Goal: Task Accomplishment & Management: Manage account settings

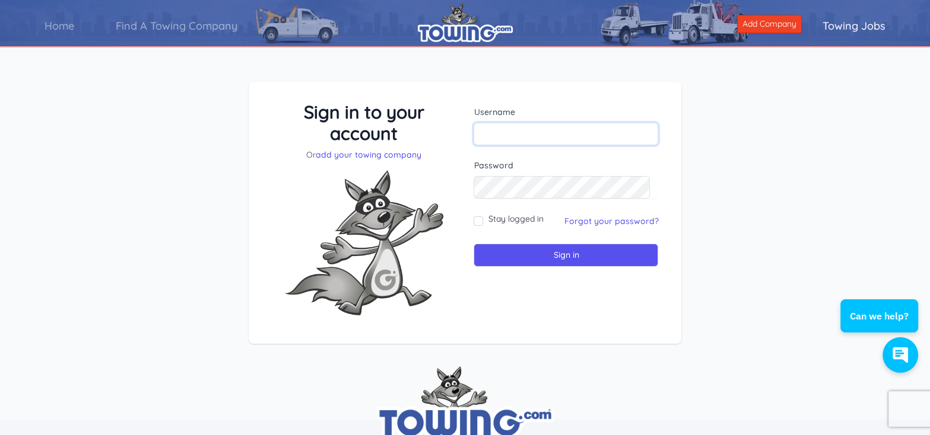
click at [495, 128] on input "text" at bounding box center [565, 134] width 185 height 23
type input "[EMAIL_ADDRESS][DOMAIN_NAME]"
click at [473, 244] on input "Sign in" at bounding box center [565, 255] width 185 height 23
click at [508, 130] on input "text" at bounding box center [565, 134] width 185 height 23
type input "sunrisetowing@aol.com"
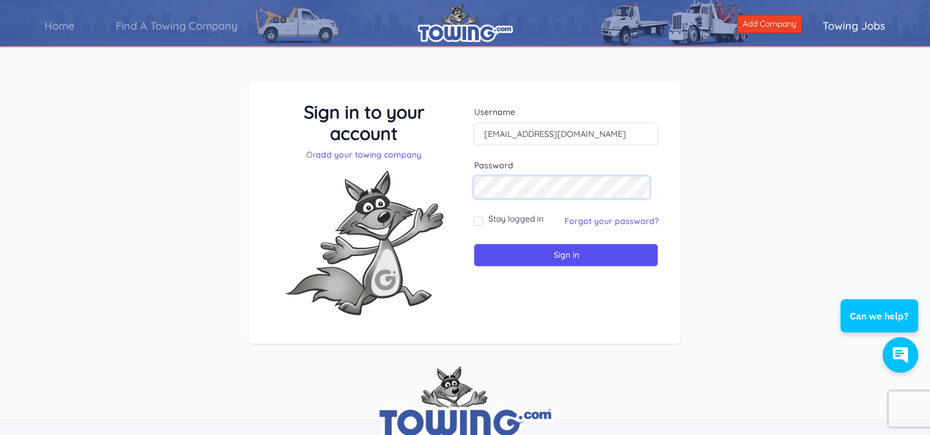
click at [473, 244] on input "Sign in" at bounding box center [565, 255] width 185 height 23
click at [587, 220] on link "Forgot your password?" at bounding box center [611, 221] width 94 height 11
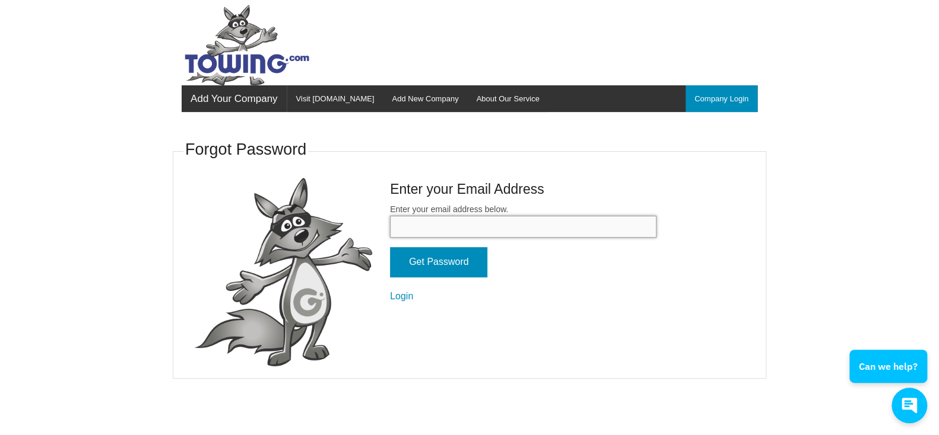
click at [477, 229] on input "Enter your email address below." at bounding box center [523, 227] width 266 height 22
type input "[EMAIL_ADDRESS][DOMAIN_NAME]"
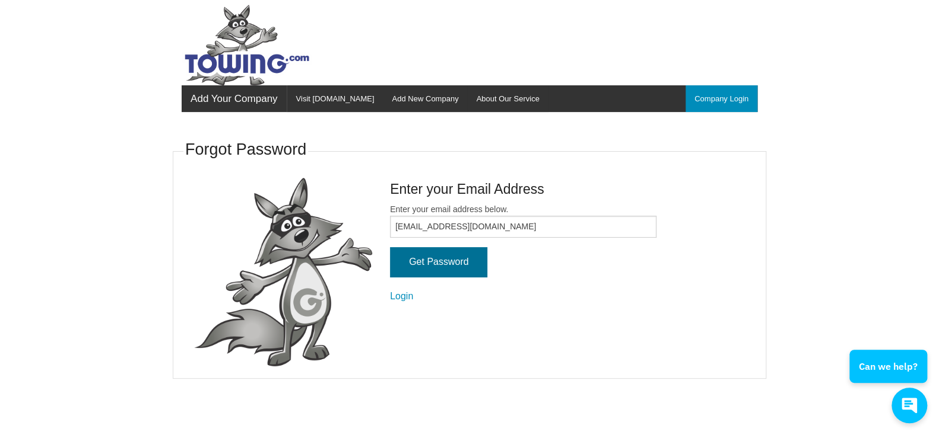
click at [440, 262] on input "Get Password" at bounding box center [438, 262] width 97 height 30
click at [713, 97] on link "Company Login" at bounding box center [721, 98] width 72 height 27
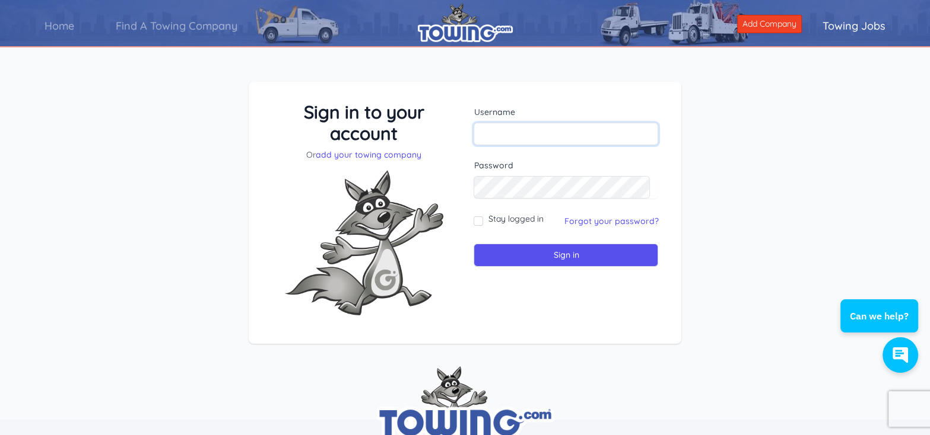
click at [532, 132] on input "text" at bounding box center [565, 134] width 185 height 23
type input "[EMAIL_ADDRESS][DOMAIN_NAME]"
click at [473, 244] on input "Sign in" at bounding box center [565, 255] width 185 height 23
click at [518, 128] on input "text" at bounding box center [565, 134] width 185 height 23
type input "[EMAIL_ADDRESS][DOMAIN_NAME]"
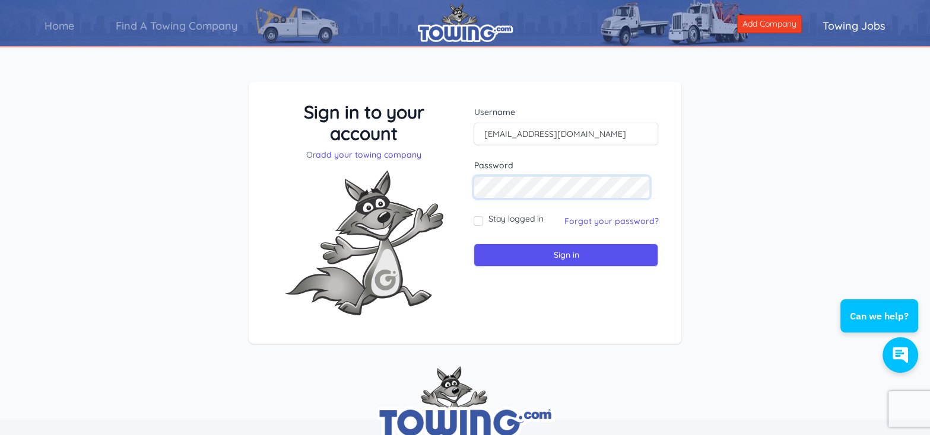
click at [473, 244] on input "Sign in" at bounding box center [565, 255] width 185 height 23
click at [537, 129] on input "text" at bounding box center [565, 134] width 185 height 23
type input "SUNRISETOWING@AOL.COM"
click at [575, 252] on input "Sign in" at bounding box center [565, 255] width 185 height 23
click at [760, 22] on link "Add Company" at bounding box center [769, 24] width 65 height 18
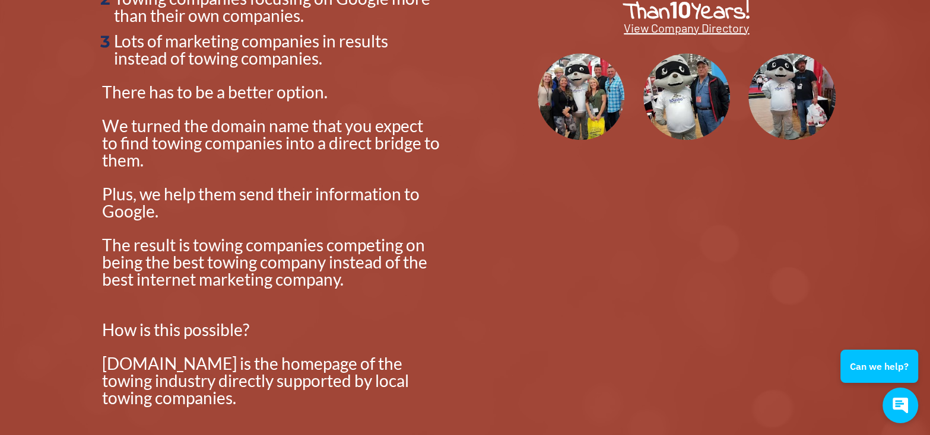
scroll to position [475, 0]
